Goal: Information Seeking & Learning: Learn about a topic

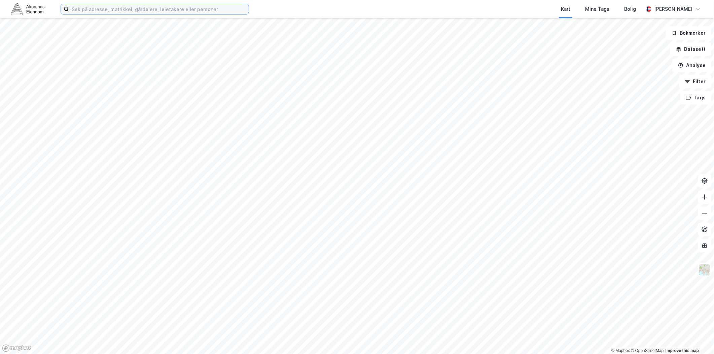
click at [109, 10] on input at bounding box center [159, 9] width 180 height 10
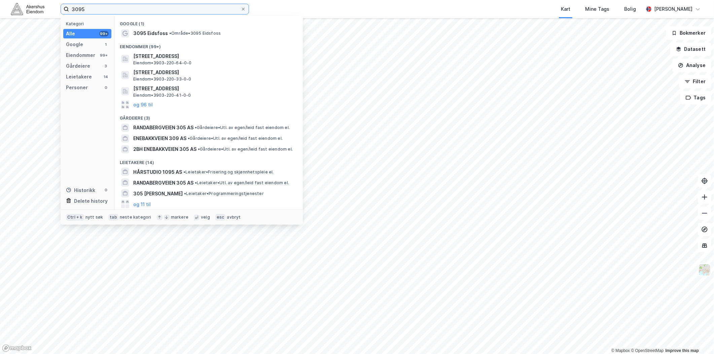
drag, startPoint x: 93, startPoint y: 8, endPoint x: 75, endPoint y: 8, distance: 17.5
click at [75, 8] on input "3095" at bounding box center [155, 9] width 172 height 10
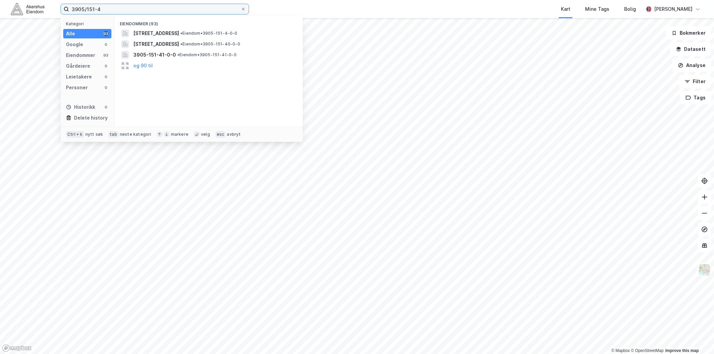
click at [86, 8] on input "3905/151-4" at bounding box center [155, 9] width 172 height 10
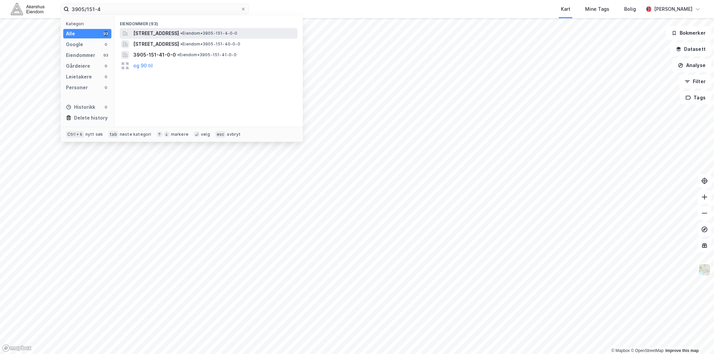
click at [154, 32] on span "[STREET_ADDRESS]" at bounding box center [156, 33] width 46 height 8
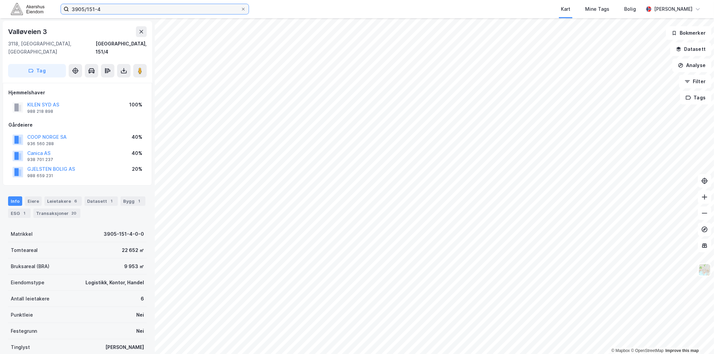
click at [115, 9] on input "3905/151-4" at bounding box center [155, 9] width 172 height 10
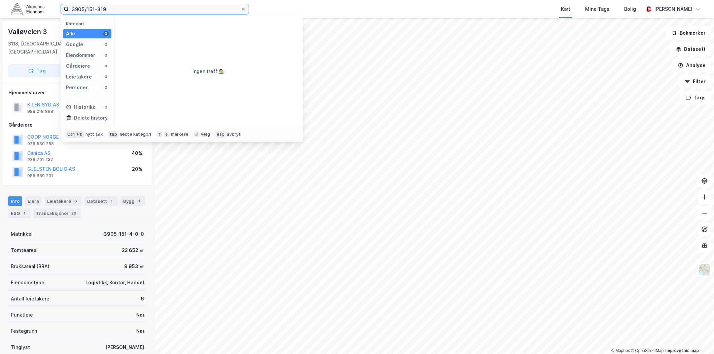
type input "3905/151-319"
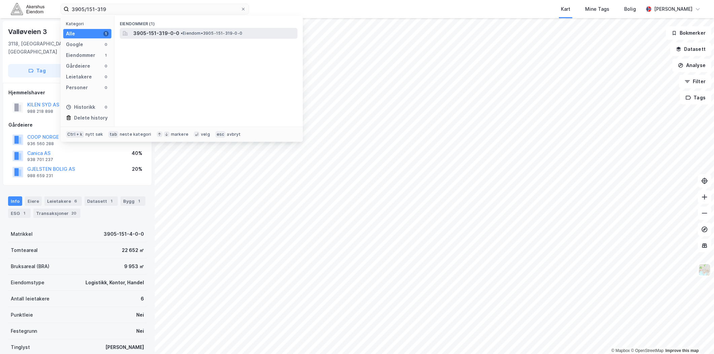
click at [151, 35] on span "3905-151-319-0-0" at bounding box center [156, 33] width 46 height 8
